Goal: Obtain resource: Obtain resource

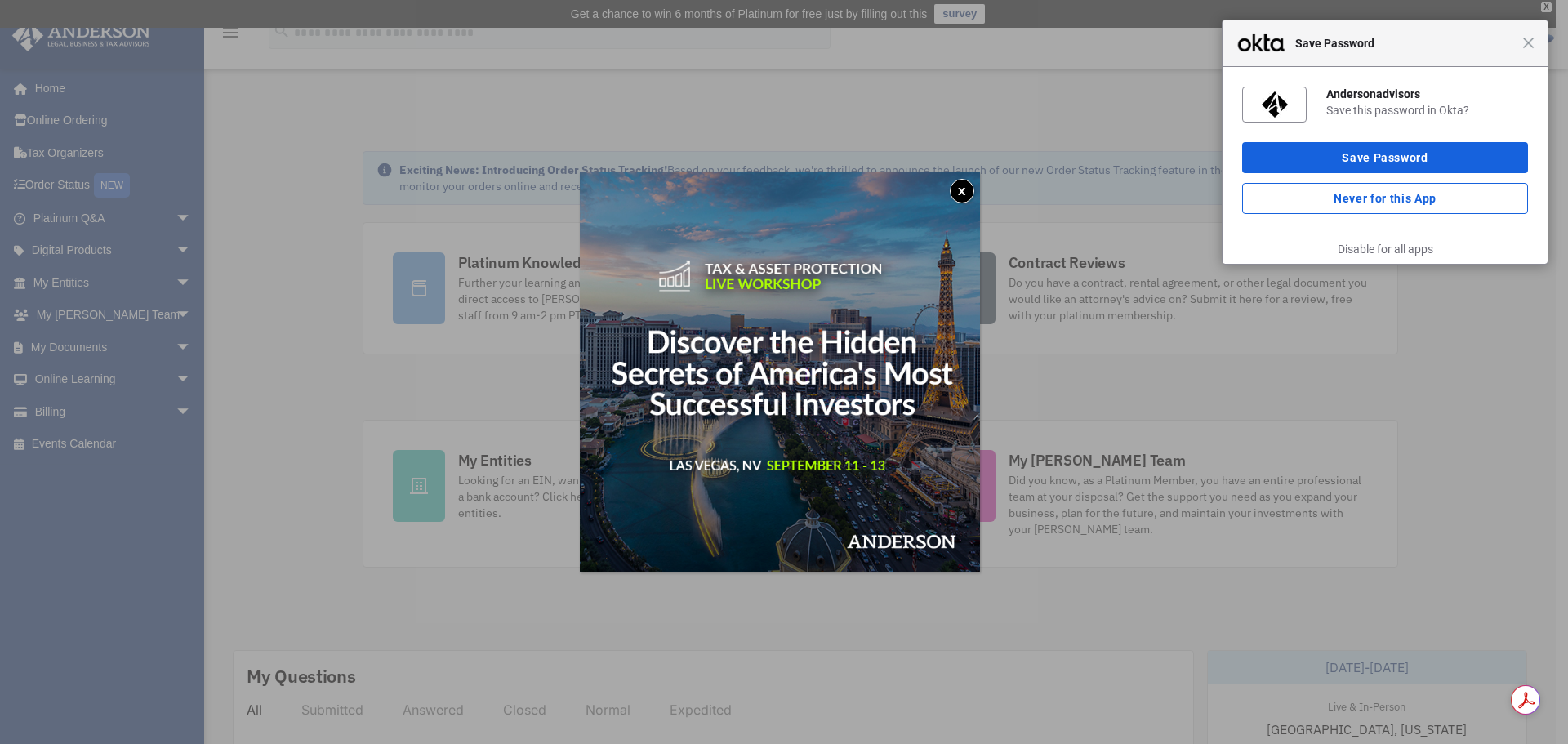
click at [967, 202] on button "x" at bounding box center [961, 191] width 25 height 25
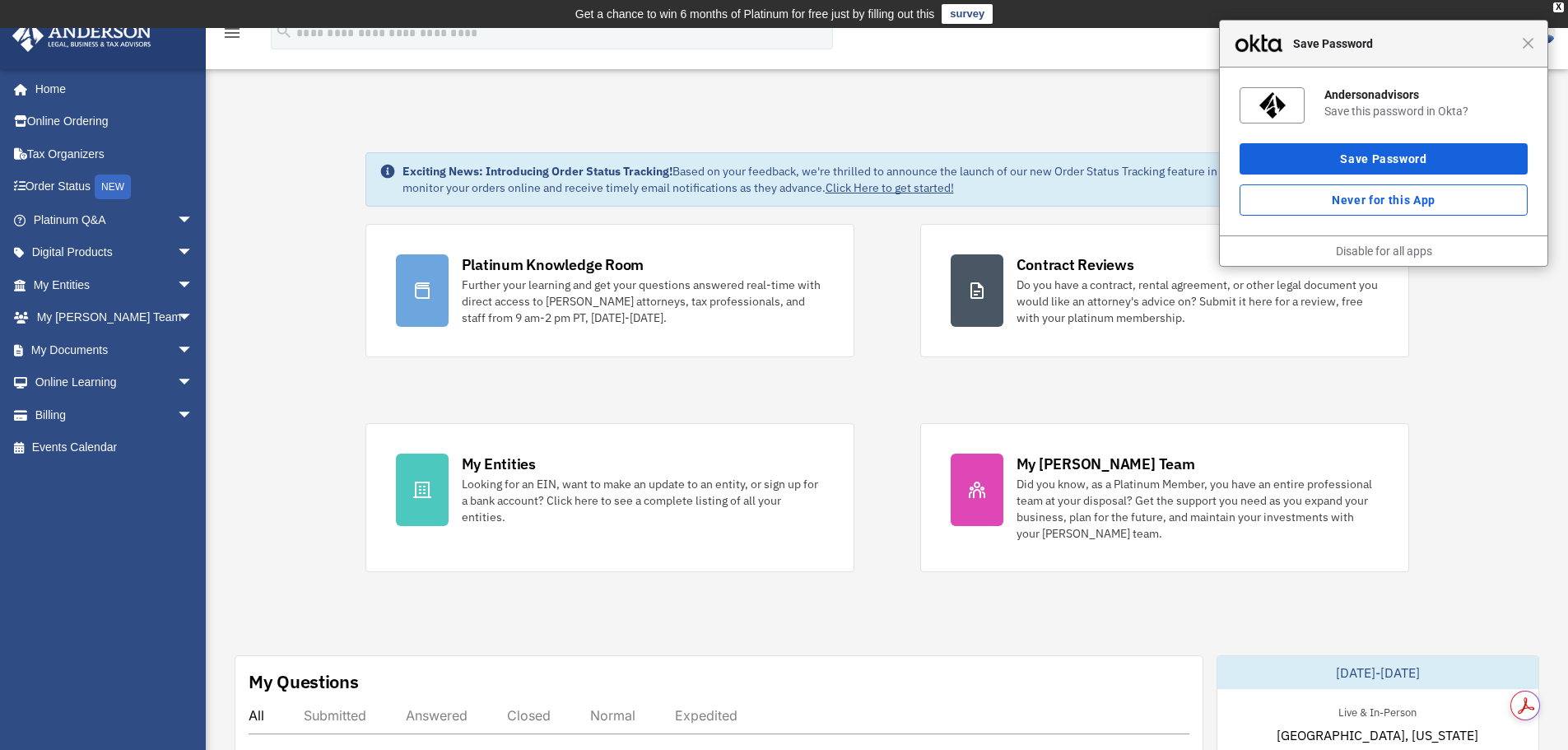
click at [1526, 50] on div "Close Save Password" at bounding box center [1383, 43] width 328 height 47
click at [177, 347] on span "arrow_drop_down" at bounding box center [194, 350] width 33 height 34
click at [177, 514] on span "arrow_drop_down" at bounding box center [194, 513] width 33 height 34
click at [116, 577] on link "Video Training" at bounding box center [120, 578] width 195 height 33
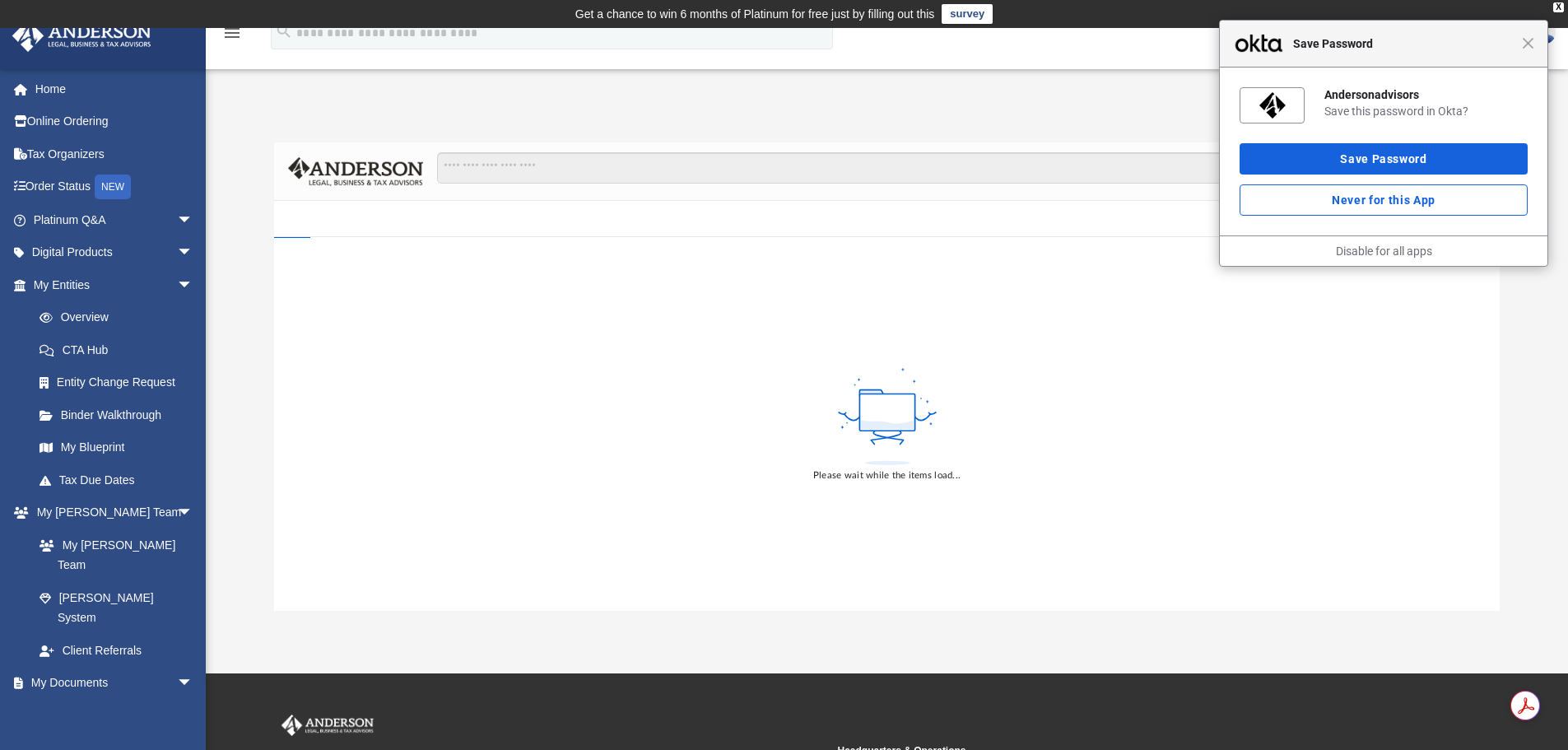
click at [1528, 50] on div "Close Save Password" at bounding box center [1383, 43] width 328 height 47
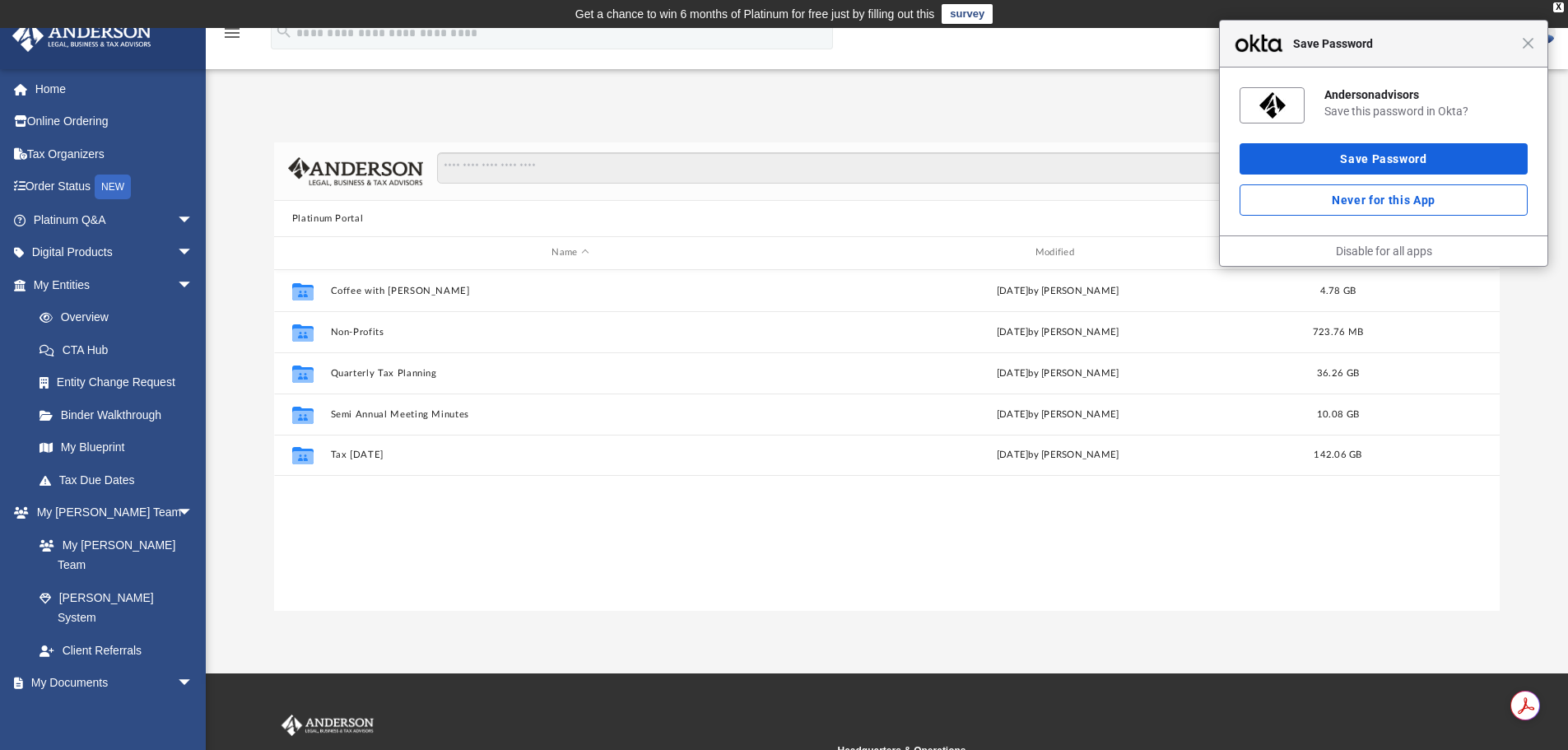
scroll to position [362, 1213]
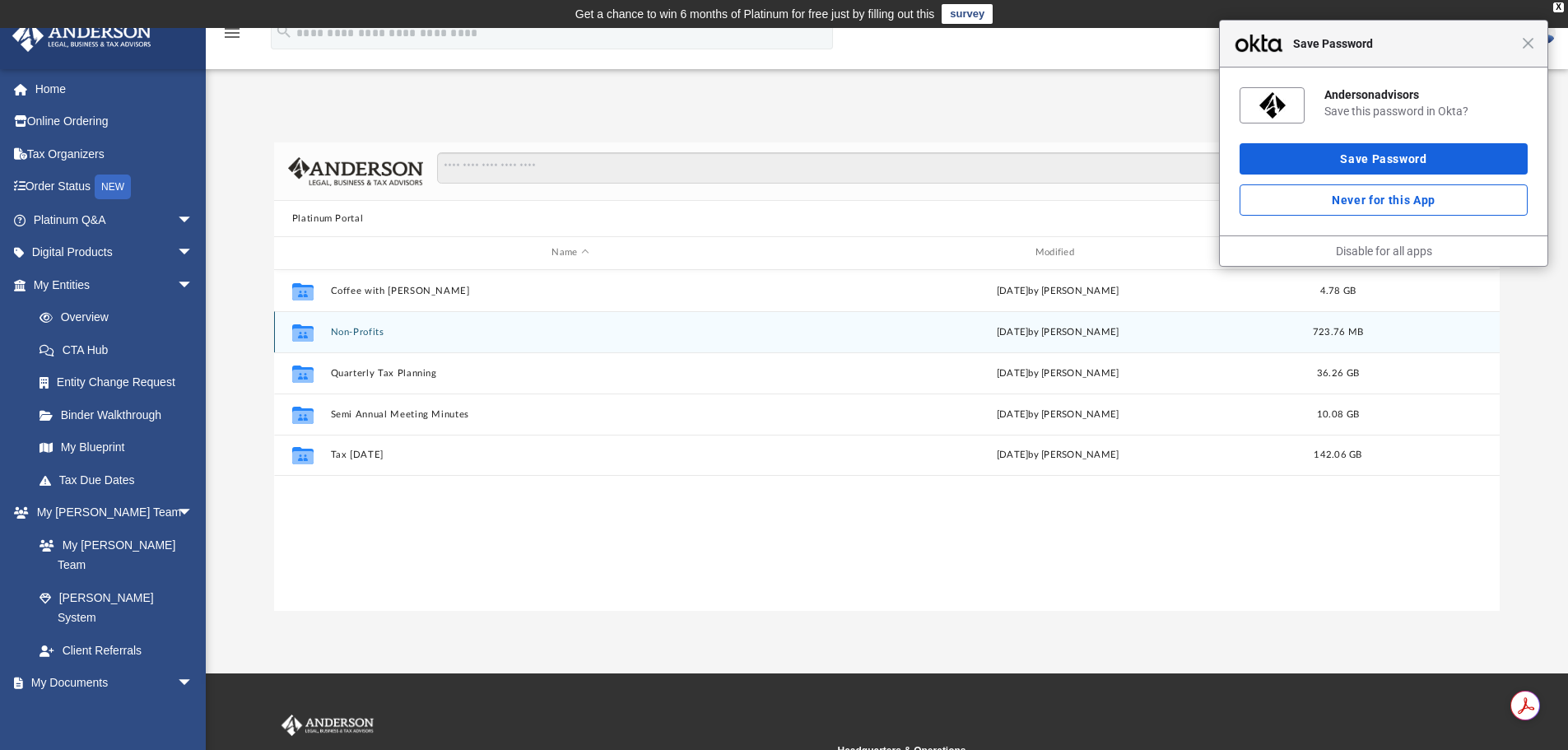
click at [335, 328] on button "Non-Profits" at bounding box center [569, 333] width 480 height 11
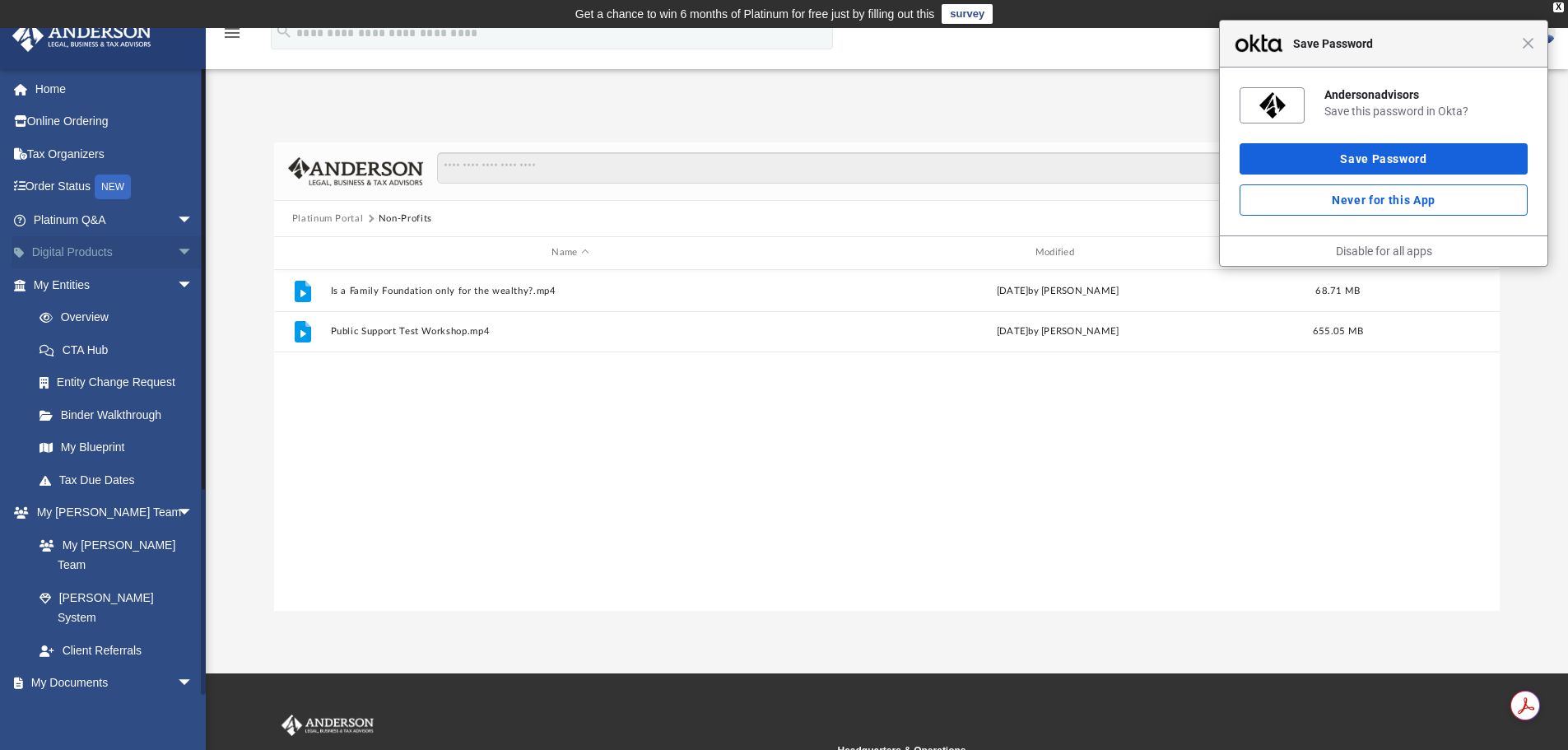
drag, startPoint x: 1423, startPoint y: 5, endPoint x: 101, endPoint y: 253, distance: 1345.1
click at [101, 253] on link "Digital Products arrow_drop_down" at bounding box center [115, 253] width 207 height 33
click at [177, 250] on span "arrow_drop_down" at bounding box center [194, 253] width 33 height 34
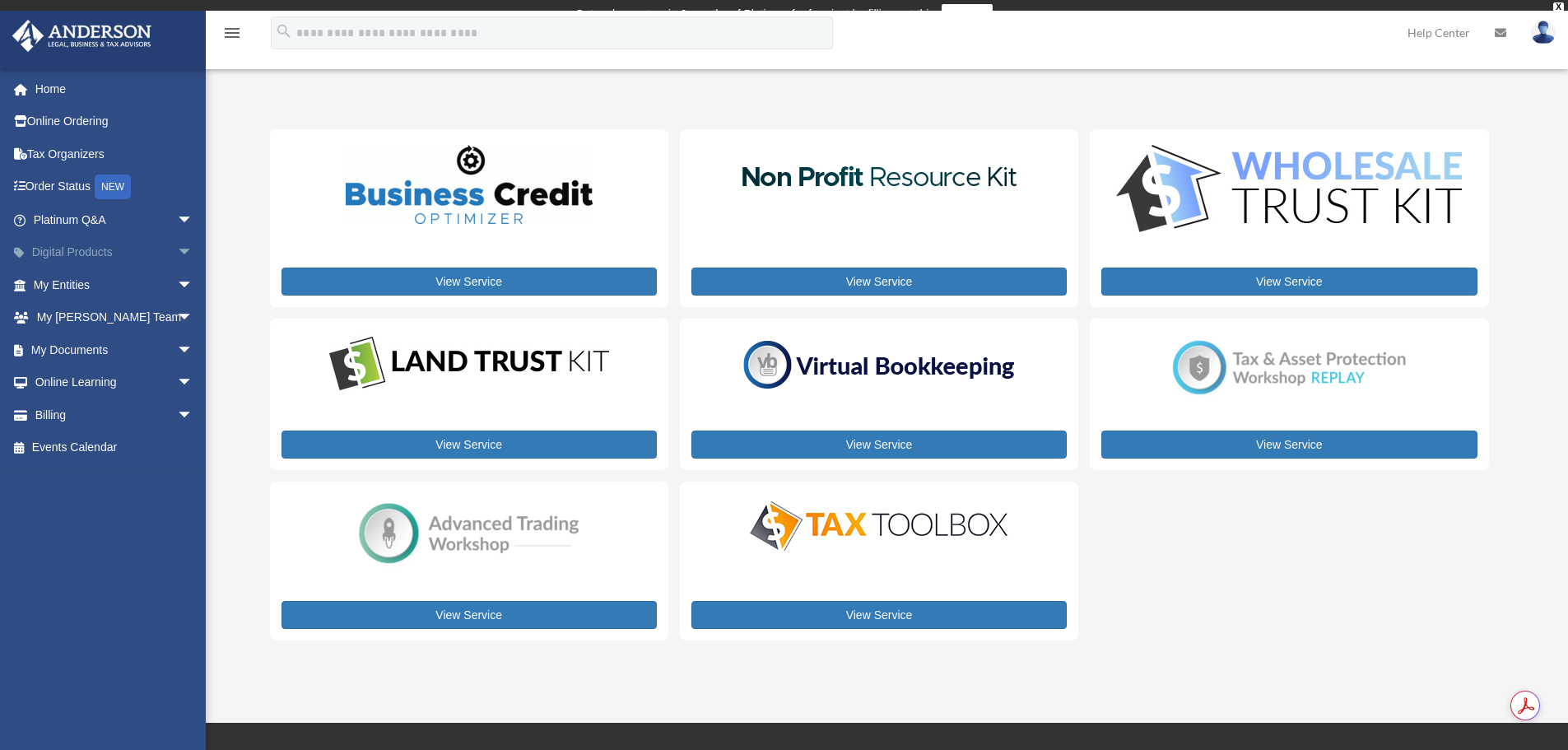
click at [177, 257] on span "arrow_drop_down" at bounding box center [194, 253] width 33 height 34
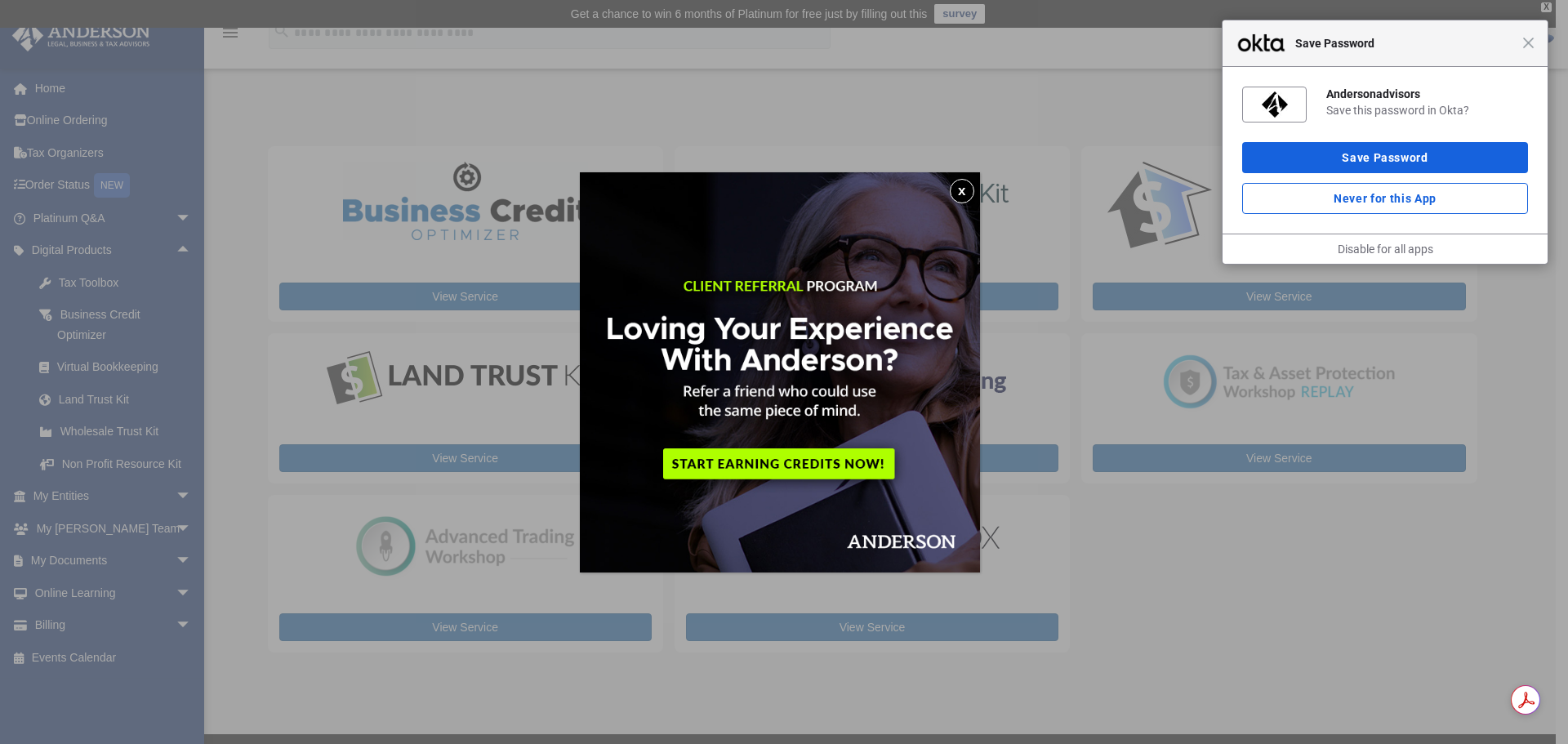
click at [963, 191] on button "x" at bounding box center [961, 191] width 25 height 25
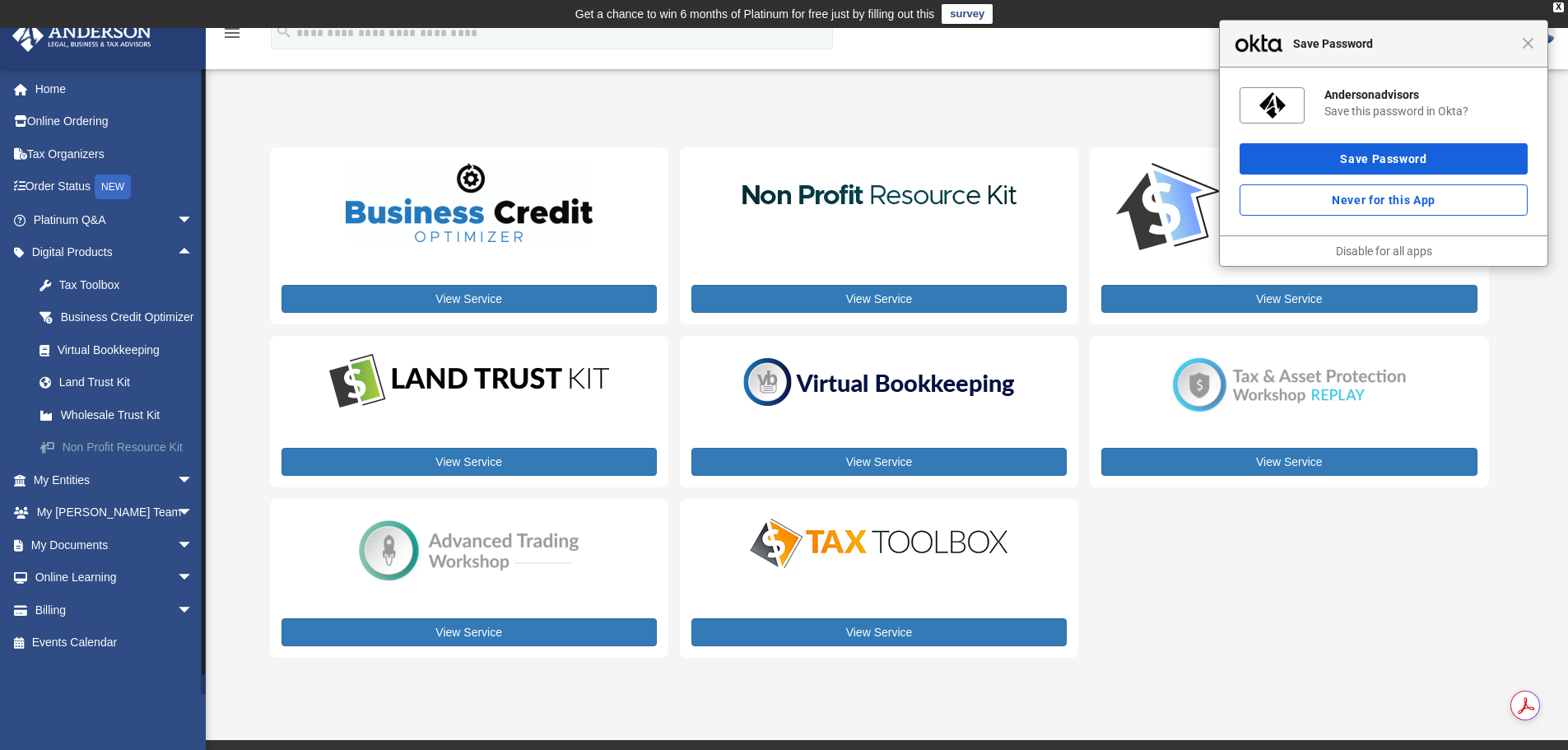
click at [118, 457] on div "Non Profit Resource Kit" at bounding box center [127, 447] width 140 height 20
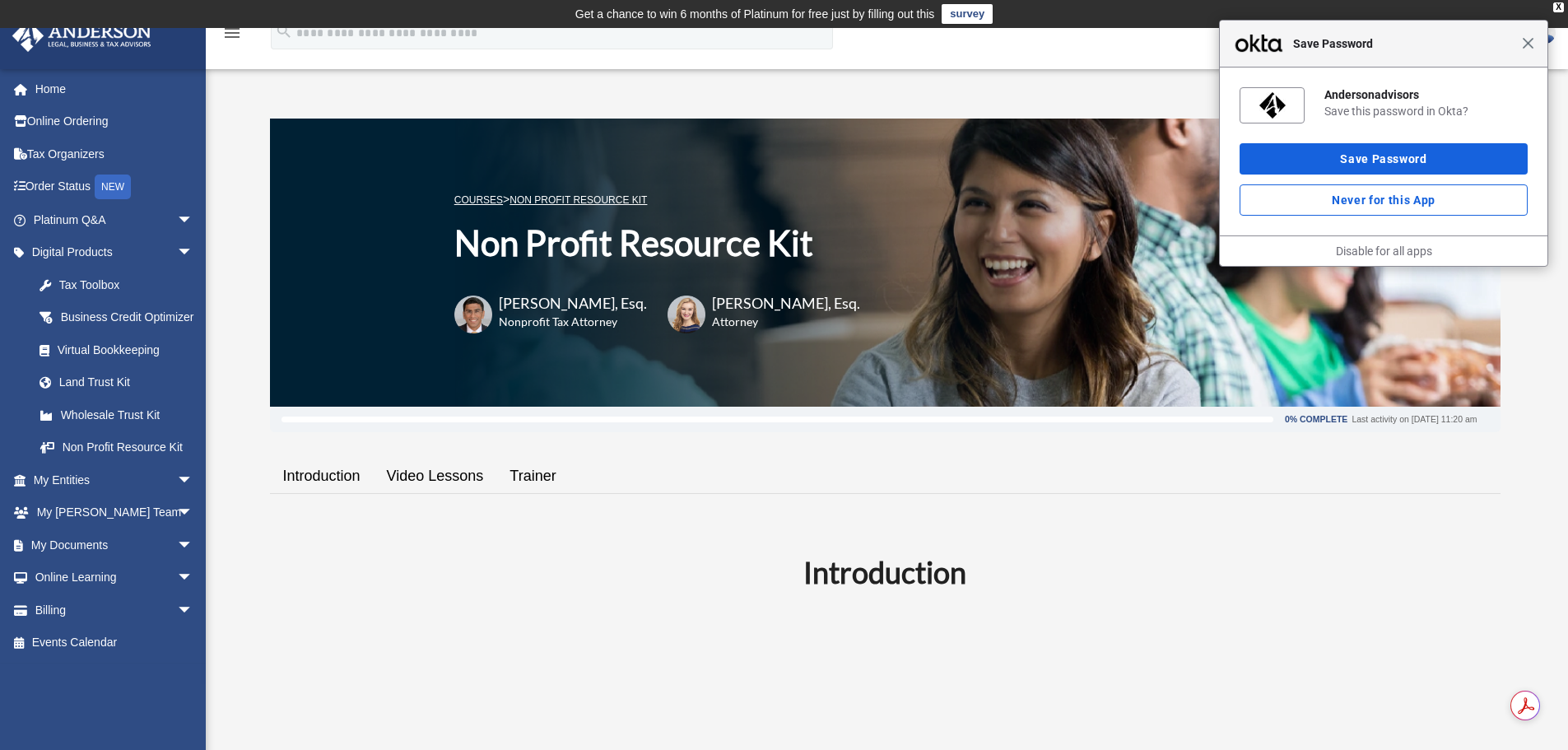
click at [1526, 43] on span "Close" at bounding box center [1527, 42] width 12 height 12
